Goal: Task Accomplishment & Management: Complete application form

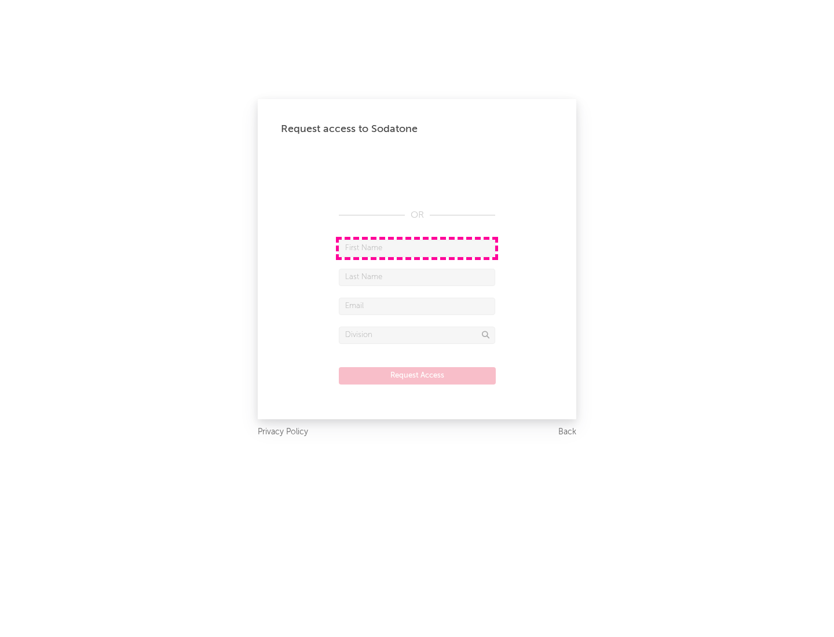
click at [417, 248] on input "text" at bounding box center [417, 248] width 156 height 17
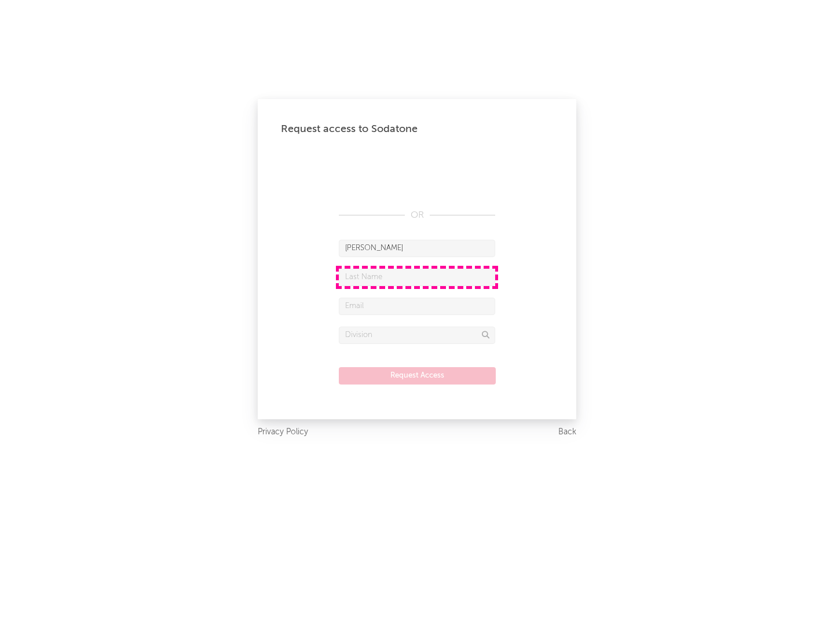
type input "[PERSON_NAME]"
click at [417, 277] on input "text" at bounding box center [417, 277] width 156 height 17
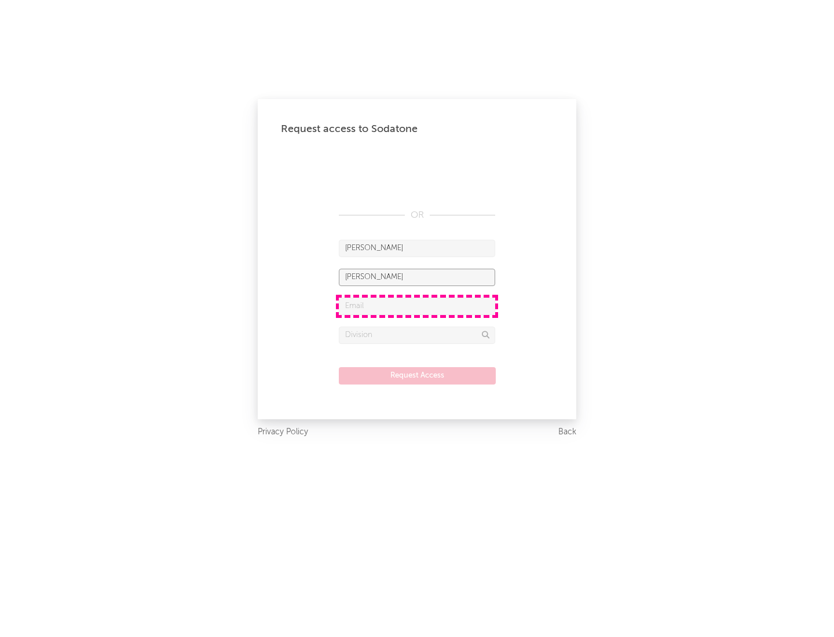
type input "[PERSON_NAME]"
click at [417, 306] on input "text" at bounding box center [417, 306] width 156 height 17
type input "[EMAIL_ADDRESS][DOMAIN_NAME]"
click at [417, 335] on input "text" at bounding box center [417, 335] width 156 height 17
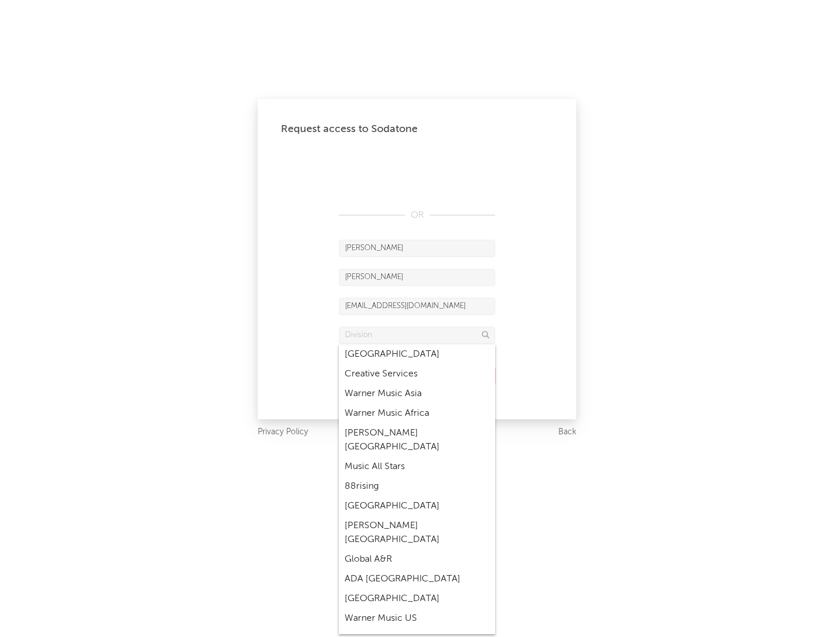
click at [413, 457] on div "Music All Stars" at bounding box center [417, 467] width 156 height 20
type input "Music All Stars"
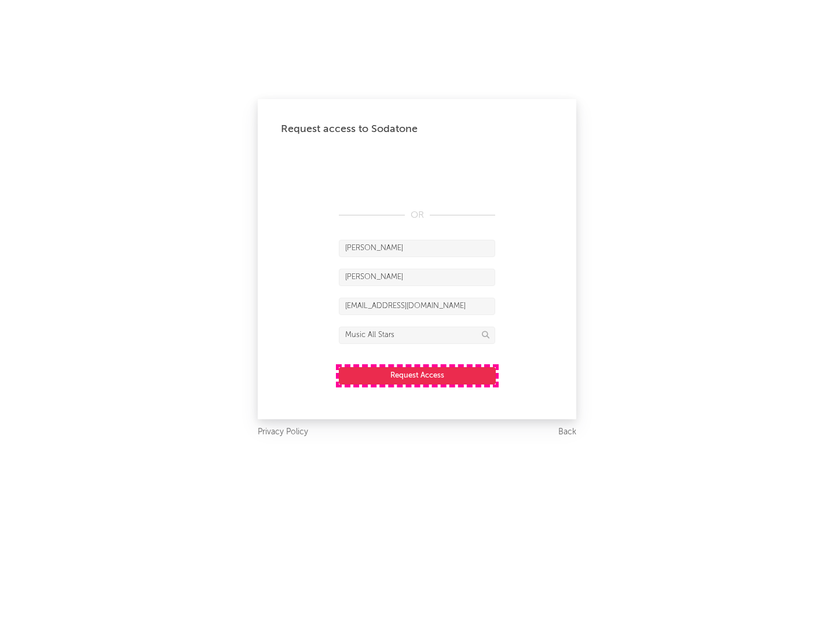
click at [417, 375] on button "Request Access" at bounding box center [417, 375] width 157 height 17
